Goal: Navigation & Orientation: Find specific page/section

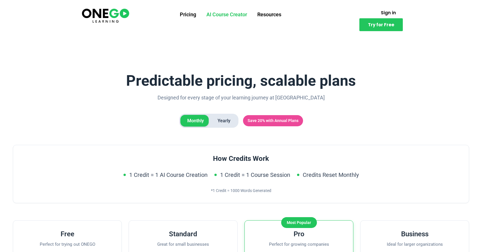
click at [217, 12] on link "AI Course Creator" at bounding box center [226, 14] width 51 height 15
